Goal: Task Accomplishment & Management: Manage account settings

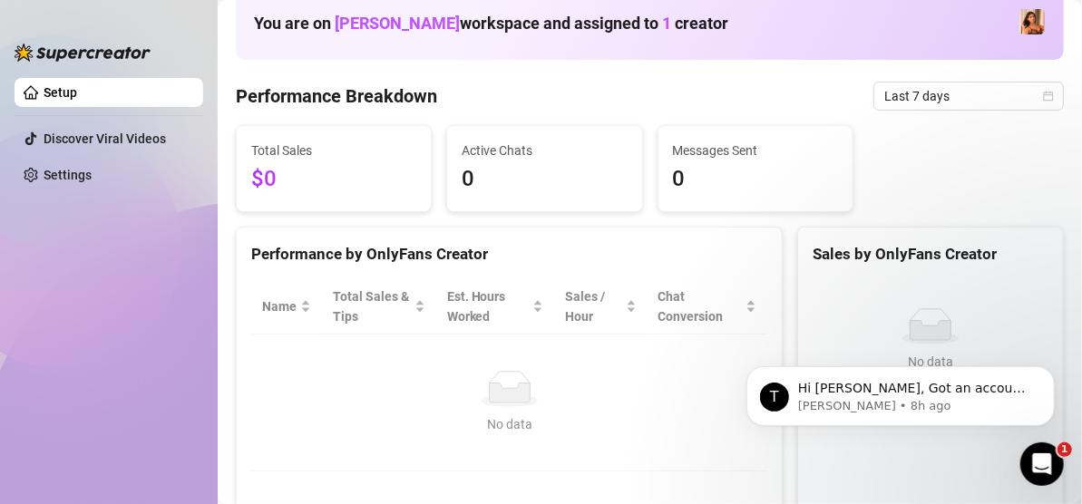
scroll to position [91, 0]
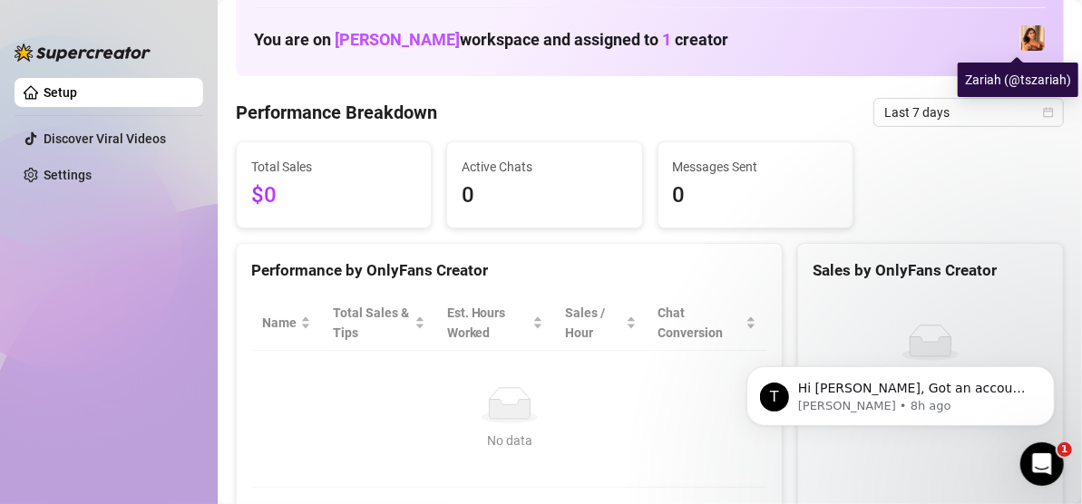
click at [1019, 36] on img at bounding box center [1031, 37] width 25 height 25
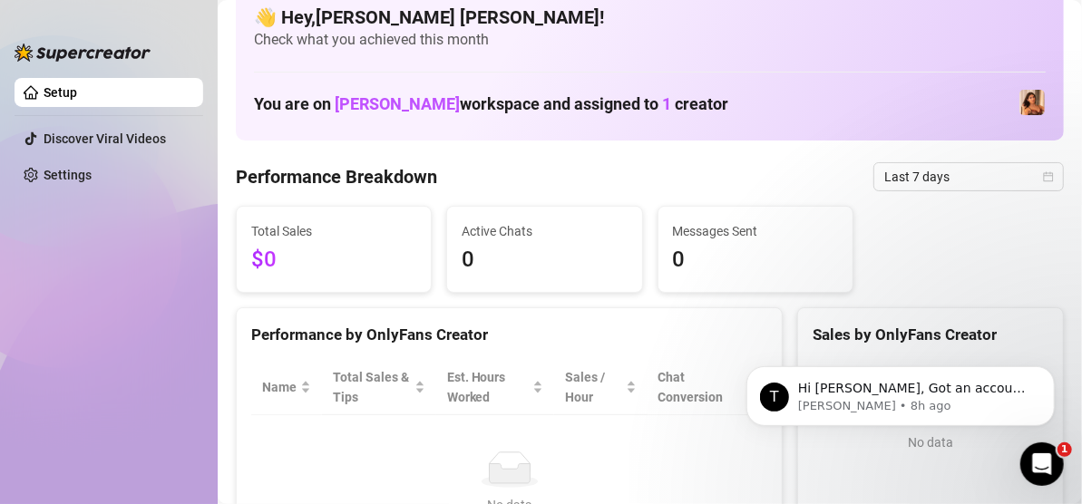
scroll to position [0, 0]
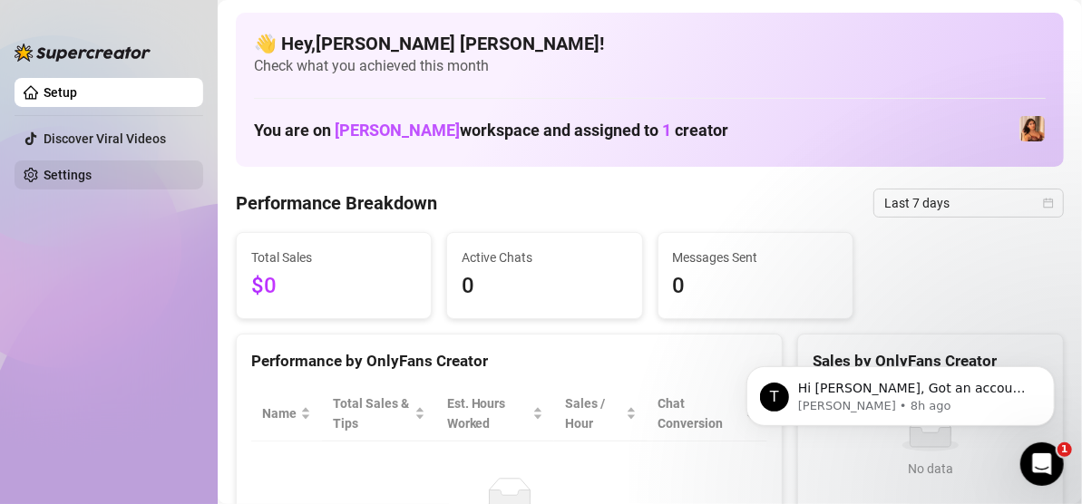
click at [78, 172] on link "Settings" at bounding box center [68, 175] width 48 height 15
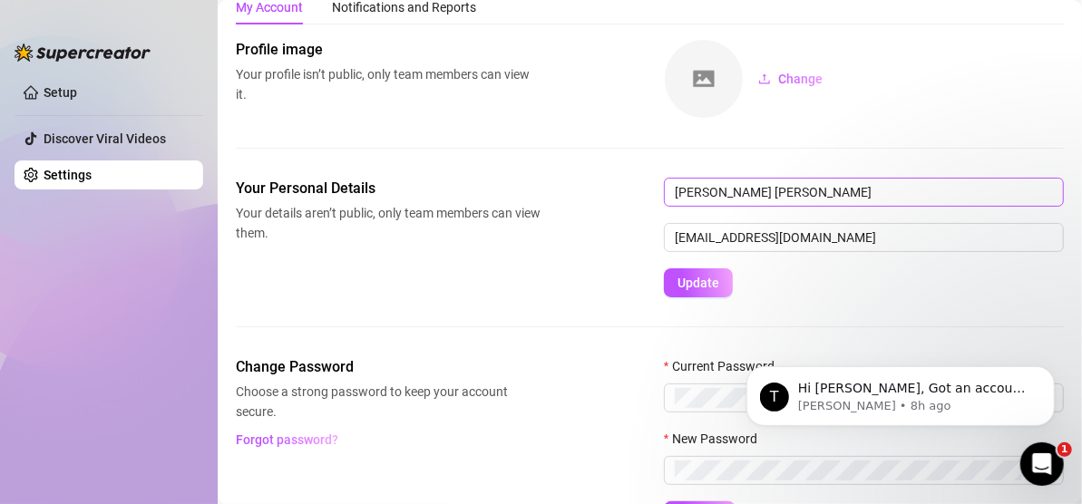
scroll to position [166, 0]
